Goal: Navigation & Orientation: Find specific page/section

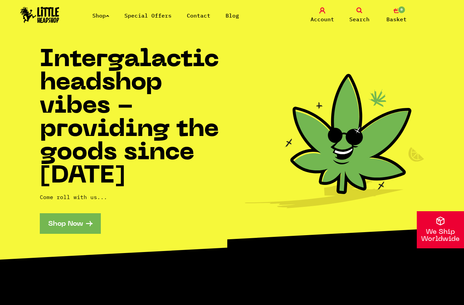
scroll to position [43, 0]
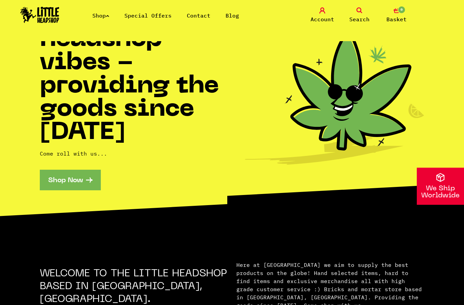
click at [96, 19] on link "Shop" at bounding box center [100, 15] width 17 height 7
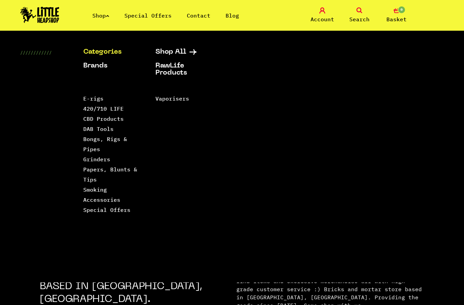
click at [164, 55] on link "Shop All" at bounding box center [182, 52] width 55 height 7
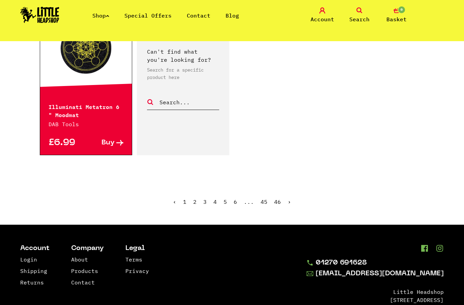
scroll to position [1084, 0]
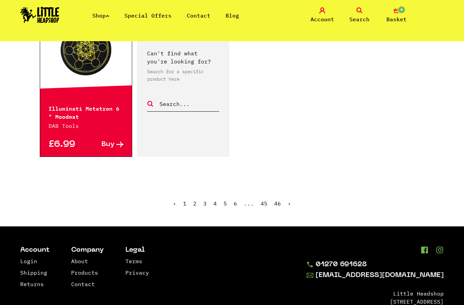
click at [289, 200] on link "›" at bounding box center [289, 203] width 3 height 7
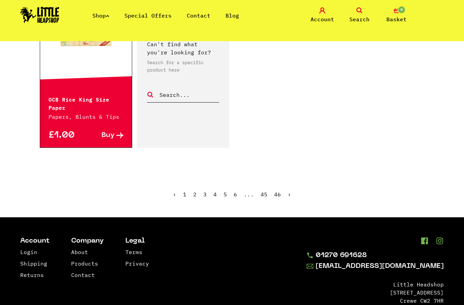
scroll to position [1092, 0]
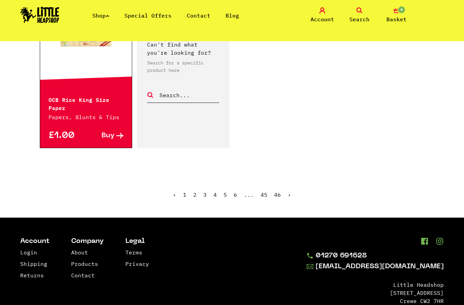
click at [290, 197] on link "›" at bounding box center [289, 194] width 3 height 7
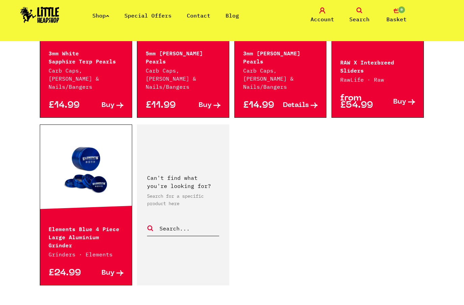
scroll to position [980, 0]
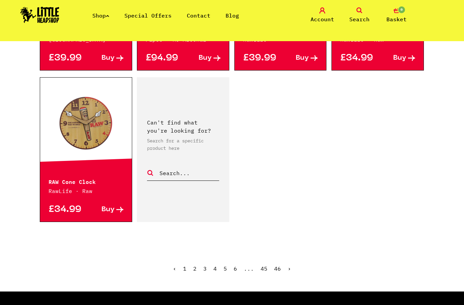
scroll to position [1019, 0]
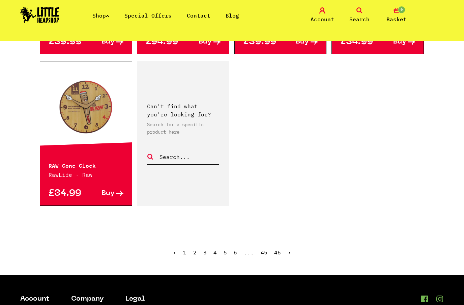
click at [289, 254] on link "›" at bounding box center [289, 252] width 3 height 7
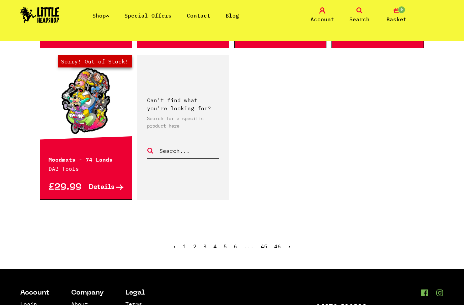
scroll to position [1016, 0]
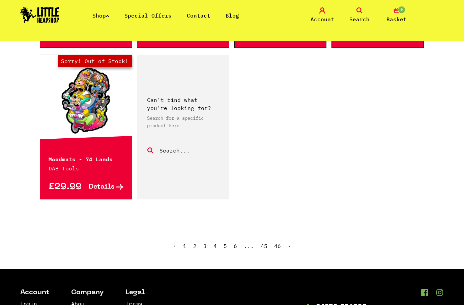
click at [289, 242] on link "›" at bounding box center [289, 245] width 3 height 7
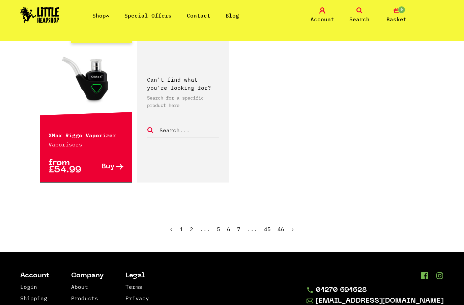
scroll to position [1039, 0]
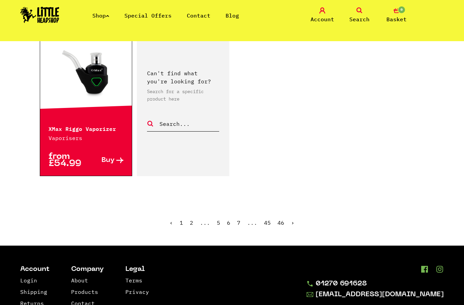
click at [293, 223] on link "›" at bounding box center [292, 222] width 3 height 7
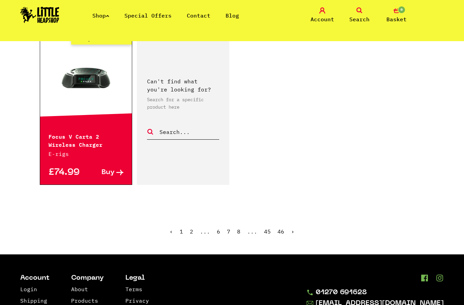
scroll to position [1087, 0]
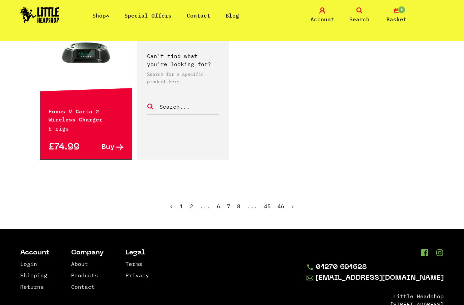
click at [290, 215] on ul "‹ 1 2 ... 6 7 8 ... 45 46 ›" at bounding box center [232, 211] width 384 height 29
click at [293, 205] on link "›" at bounding box center [292, 206] width 3 height 7
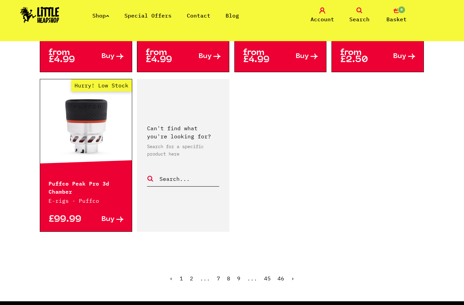
scroll to position [1007, 0]
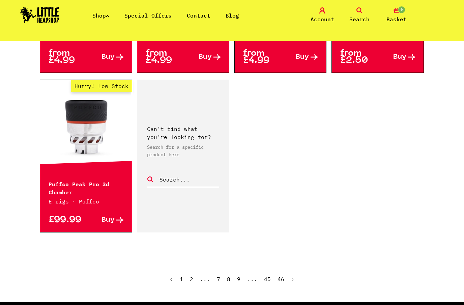
click at [292, 278] on link "›" at bounding box center [292, 278] width 3 height 7
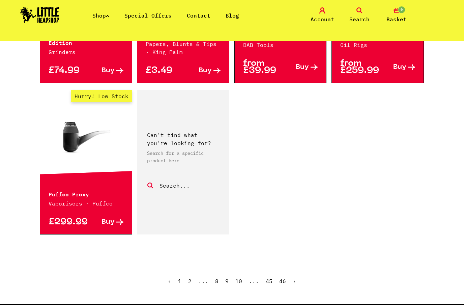
scroll to position [1007, 0]
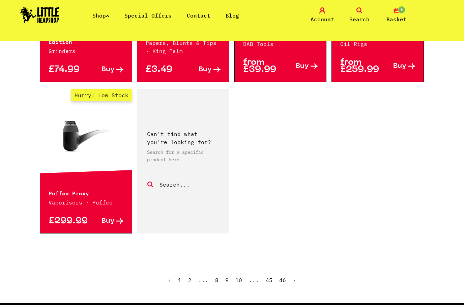
click at [295, 277] on link "›" at bounding box center [294, 280] width 3 height 7
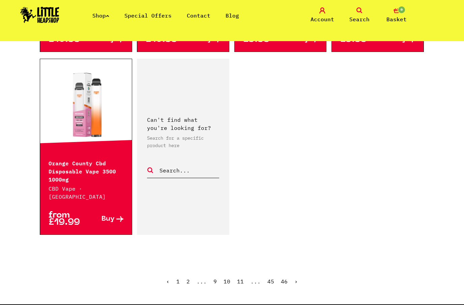
scroll to position [1021, 0]
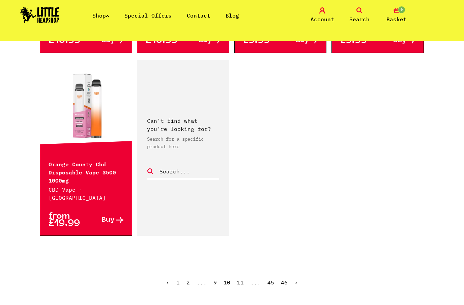
click at [300, 289] on ul "‹ 1 2 ... 9 10 11 ... 45 46 ›" at bounding box center [232, 287] width 384 height 29
click at [296, 282] on link "›" at bounding box center [295, 282] width 3 height 7
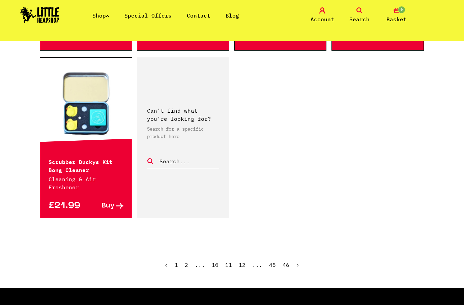
scroll to position [1062, 0]
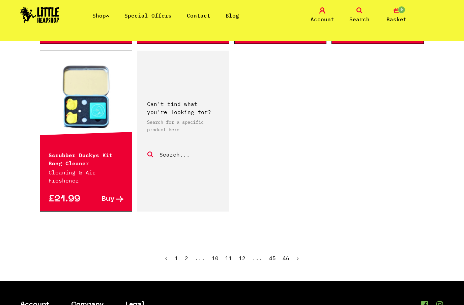
click at [297, 255] on link "›" at bounding box center [297, 258] width 3 height 7
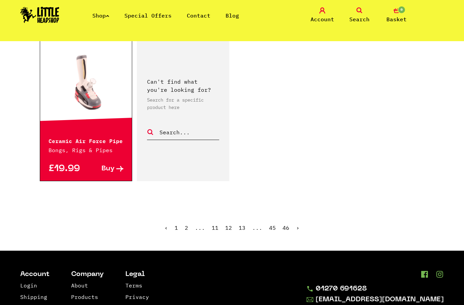
scroll to position [1061, 0]
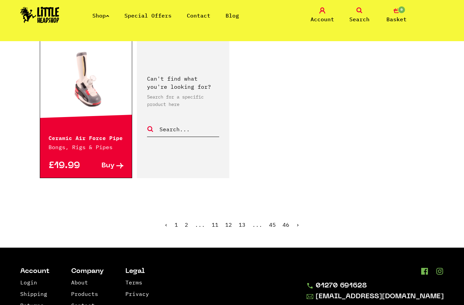
click at [303, 215] on ul "‹ 1 2 ... 11 12 13 ... 45 46 ›" at bounding box center [232, 229] width 384 height 29
click at [298, 221] on link "›" at bounding box center [297, 224] width 3 height 7
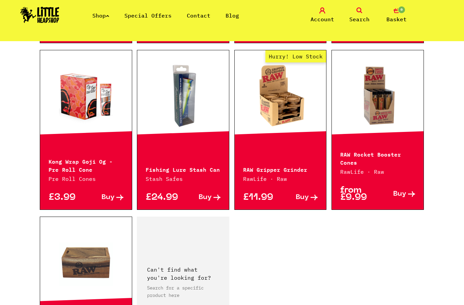
scroll to position [884, 0]
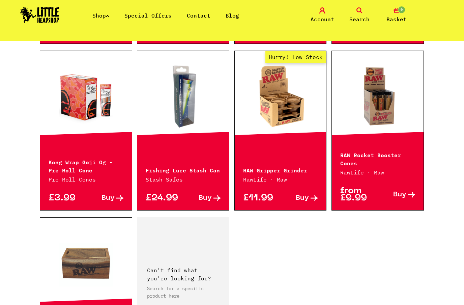
click at [105, 16] on link "Shop" at bounding box center [100, 15] width 17 height 7
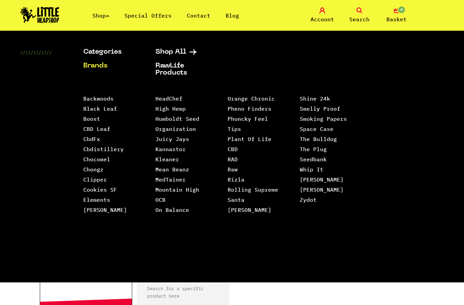
click at [90, 187] on link "Cookies SF" at bounding box center [100, 189] width 34 height 7
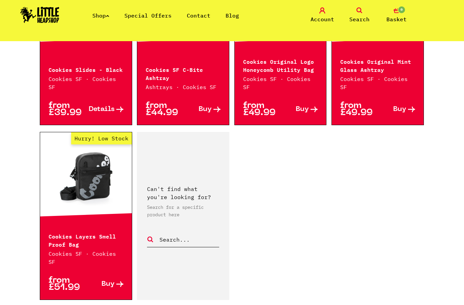
scroll to position [959, 0]
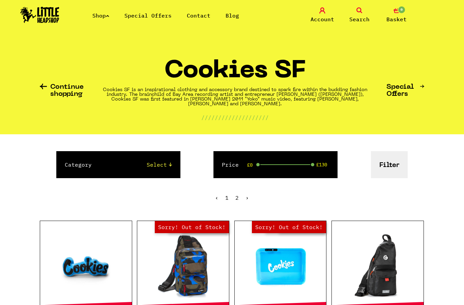
click at [38, 18] on img at bounding box center [39, 15] width 39 height 16
